Goal: Task Accomplishment & Management: Complete application form

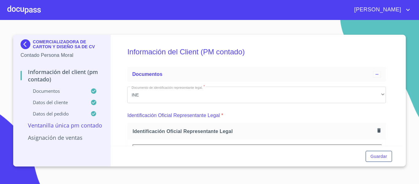
scroll to position [913, 0]
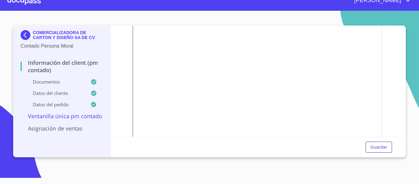
click at [27, 38] on img at bounding box center [27, 35] width 12 height 10
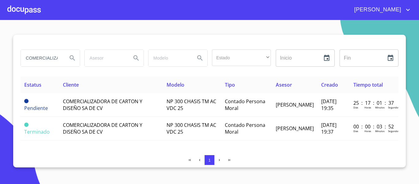
click at [52, 58] on input "COMERCIALIZADORA DE CARTON" at bounding box center [42, 58] width 42 height 17
type input "C"
type input "[PERSON_NAME]"
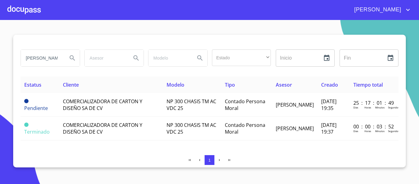
click at [70, 57] on icon "Search" at bounding box center [72, 57] width 5 height 5
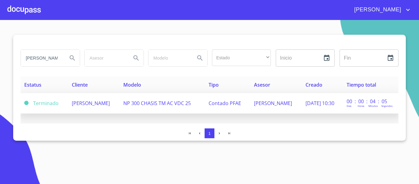
click at [159, 100] on span "NP 300 CHASIS TM AC VDC 25" at bounding box center [156, 103] width 67 height 7
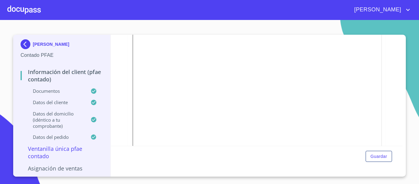
scroll to position [61, 0]
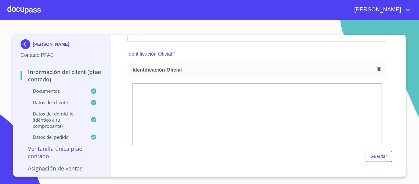
click at [24, 45] on img at bounding box center [27, 44] width 12 height 10
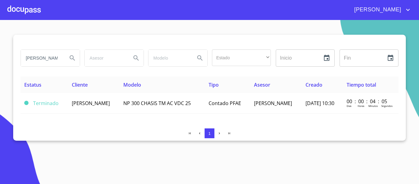
click at [55, 58] on input "[PERSON_NAME]" at bounding box center [42, 58] width 42 height 17
click at [62, 58] on input "[PERSON_NAME]" at bounding box center [42, 58] width 42 height 17
click at [54, 58] on input "[PERSON_NAME]" at bounding box center [42, 58] width 42 height 17
type input "e"
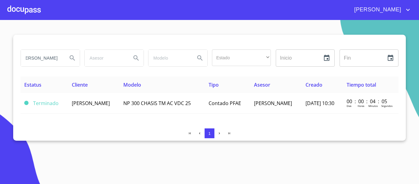
type input "[PERSON_NAME]"
click at [73, 58] on icon "Search" at bounding box center [72, 57] width 5 height 5
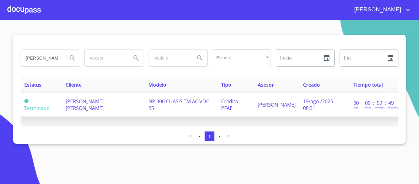
click at [142, 105] on td "[PERSON_NAME] [PERSON_NAME]" at bounding box center [103, 105] width 83 height 24
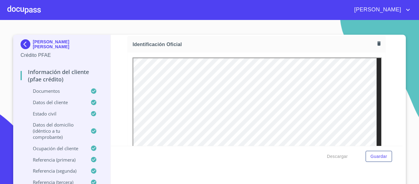
scroll to position [92, 0]
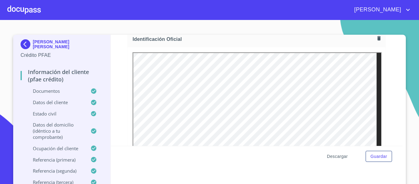
click at [332, 159] on span "Descargar" at bounding box center [337, 156] width 21 height 8
click at [23, 9] on div at bounding box center [23, 10] width 33 height 20
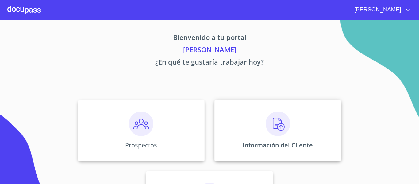
click at [242, 123] on div "Información del Cliente" at bounding box center [277, 130] width 127 height 61
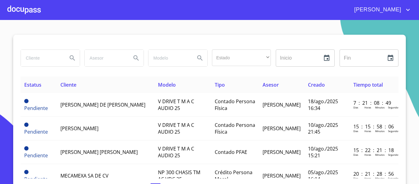
click at [41, 60] on input "search" at bounding box center [42, 58] width 42 height 17
type input "[PERSON_NAME]"
click at [69, 57] on icon "Search" at bounding box center [72, 57] width 7 height 7
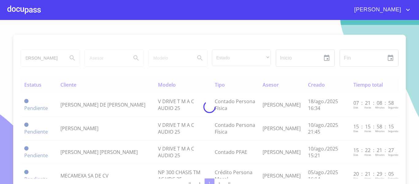
scroll to position [0, 0]
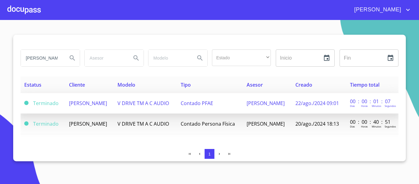
click at [243, 109] on td "Contado PFAE" at bounding box center [210, 103] width 66 height 21
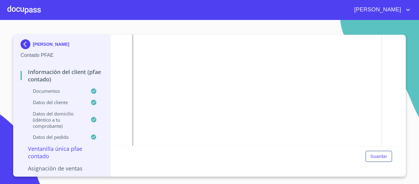
scroll to position [123, 0]
